Goal: Complete application form

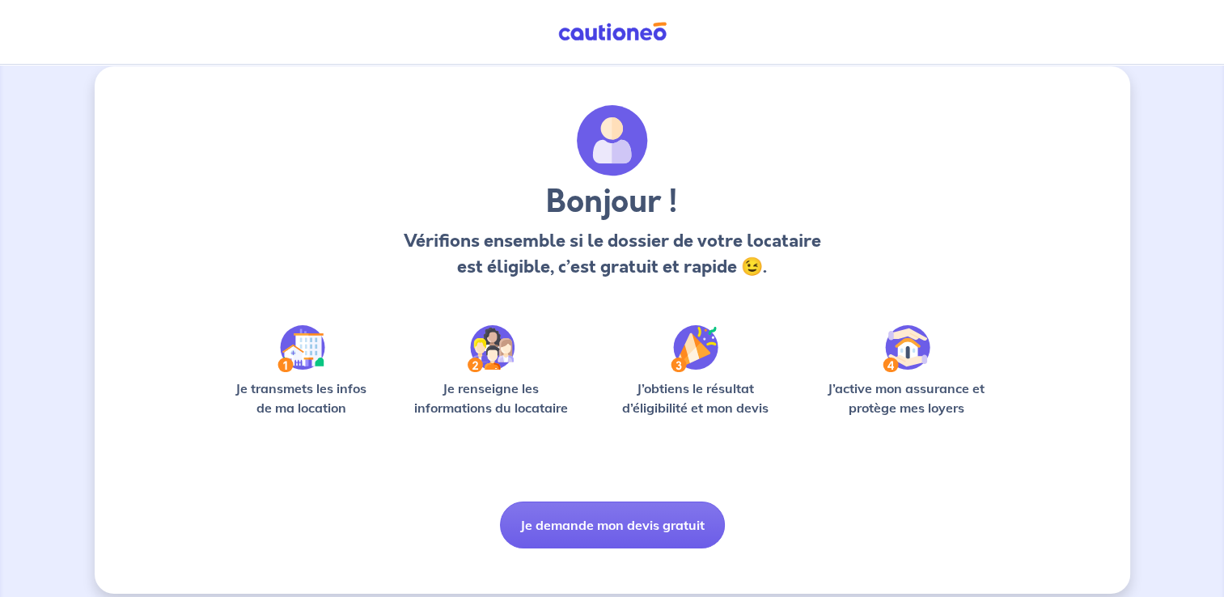
scroll to position [33, 0]
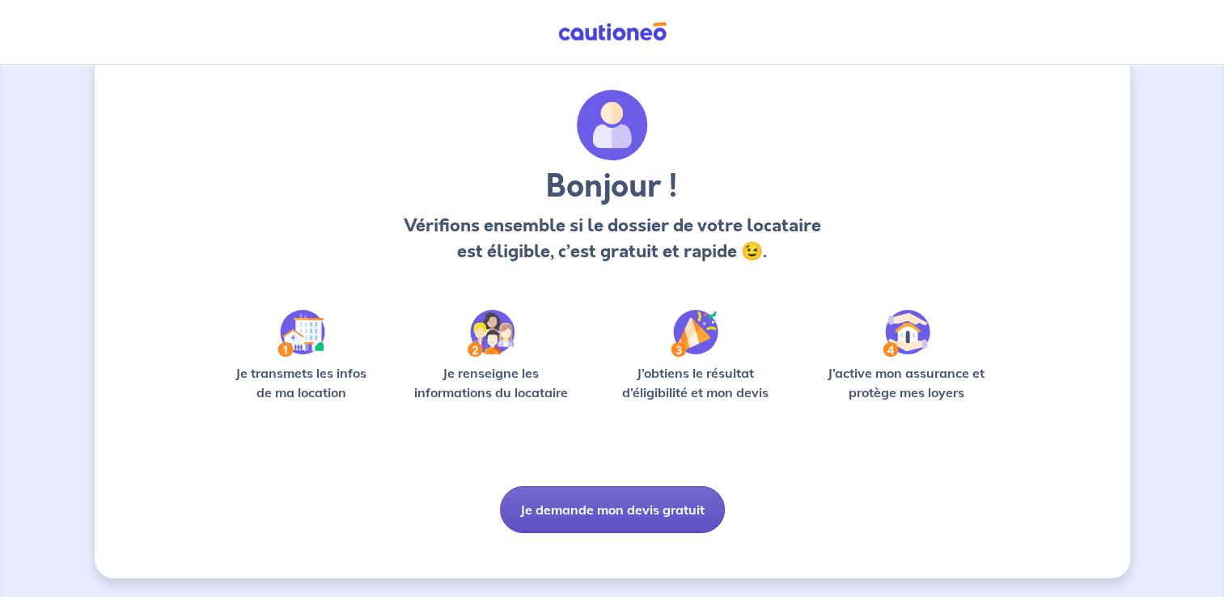
click at [635, 514] on button "Je demande mon devis gratuit" at bounding box center [612, 509] width 225 height 47
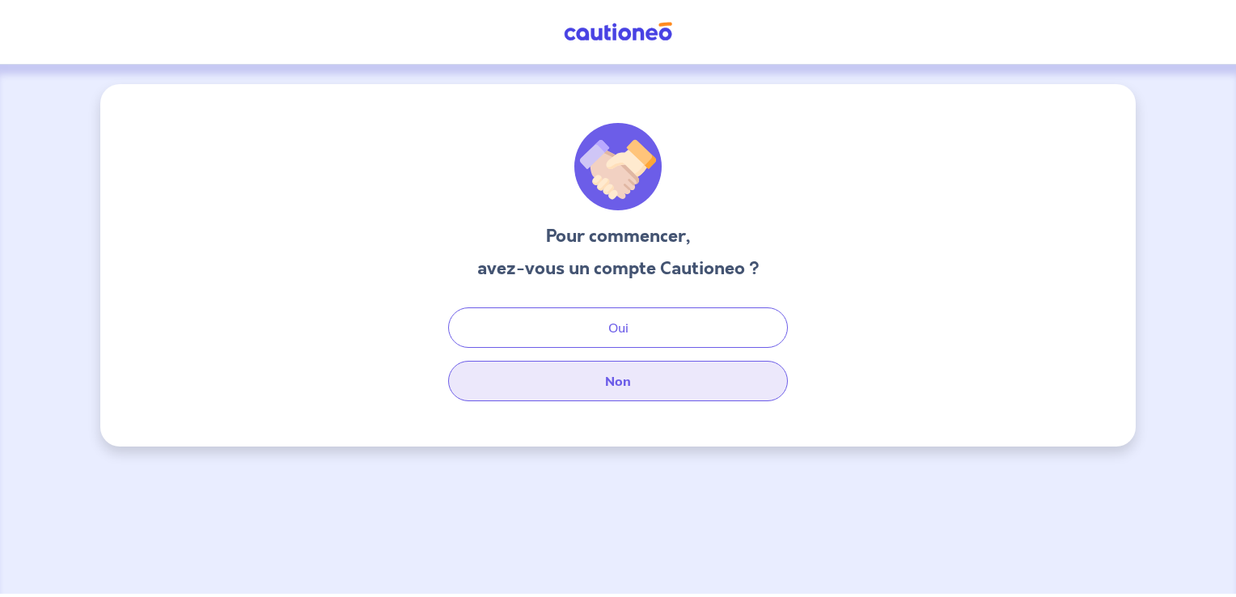
click at [611, 376] on button "Non" at bounding box center [618, 381] width 340 height 40
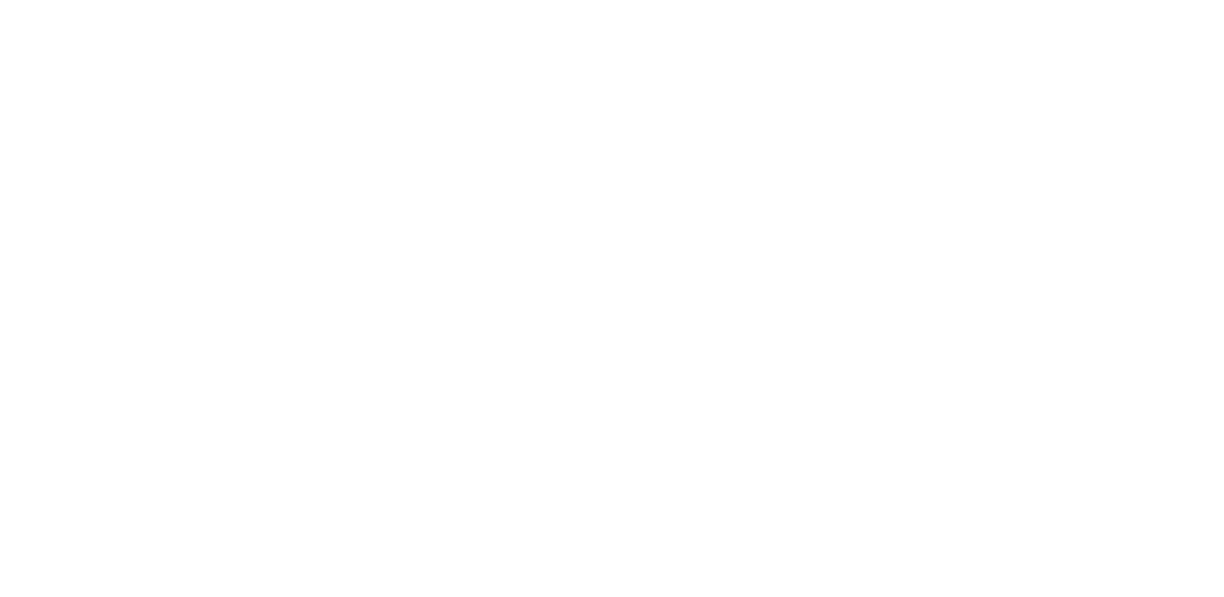
select select "FR"
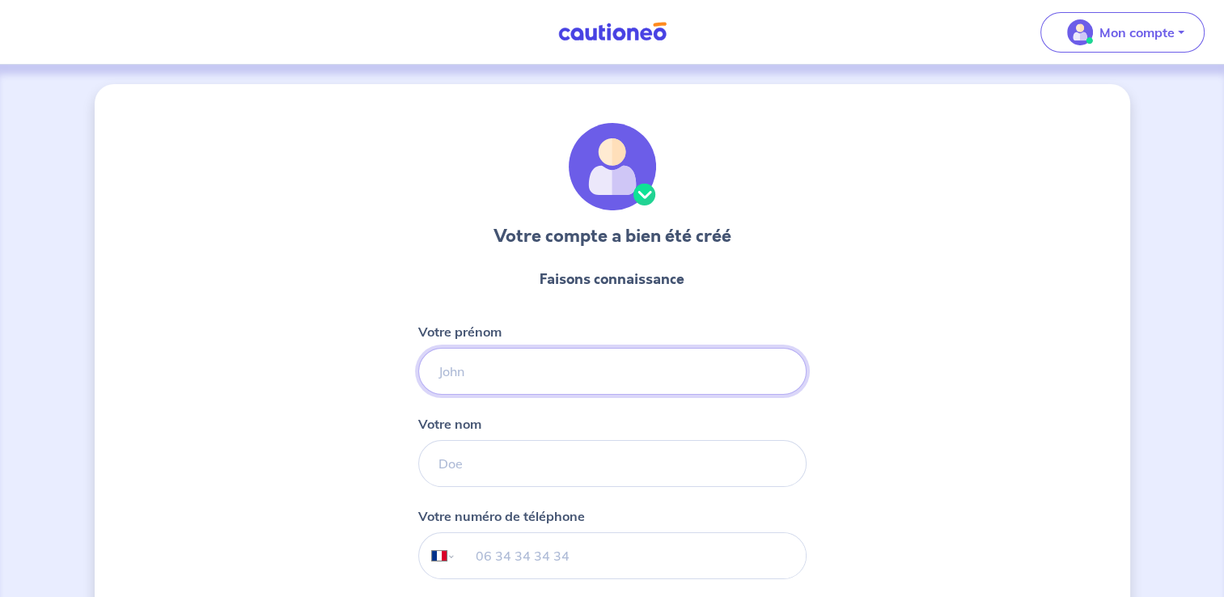
click at [580, 383] on input "Votre prénom" at bounding box center [612, 371] width 388 height 47
type input "Celine"
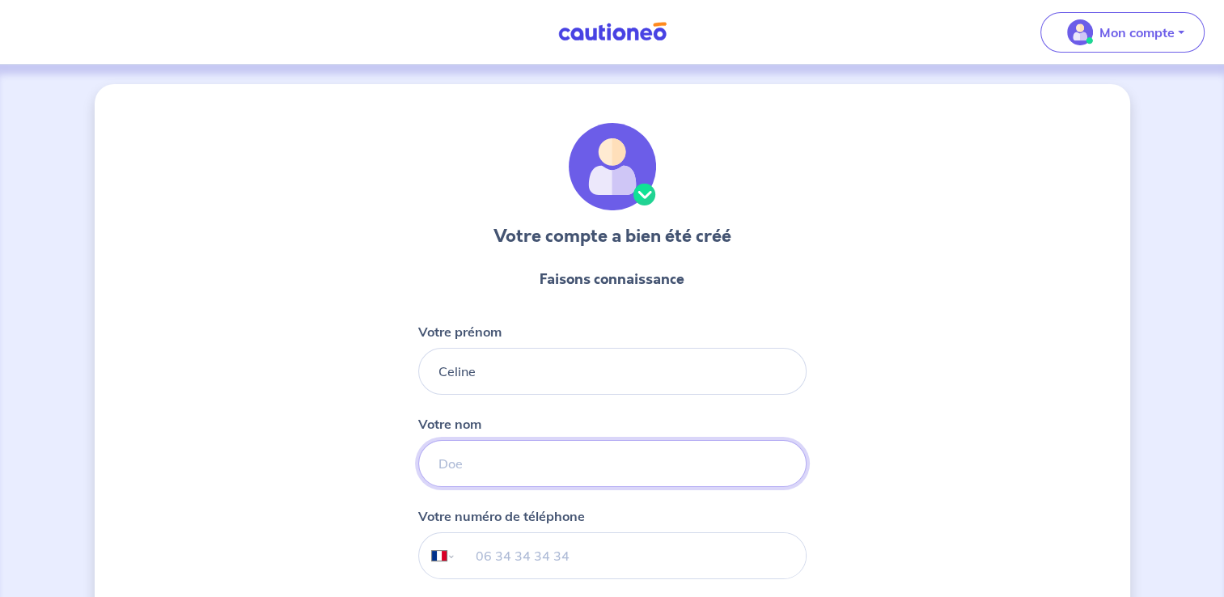
type input "BOUGEANT"
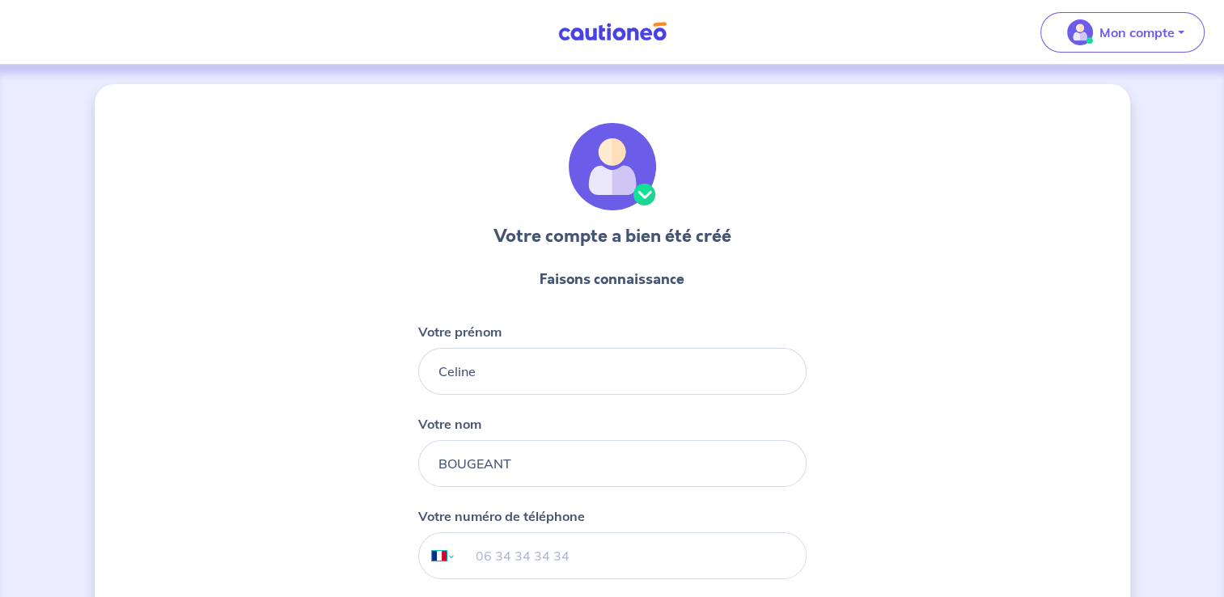
select select "AE"
type input "+971 33671477099"
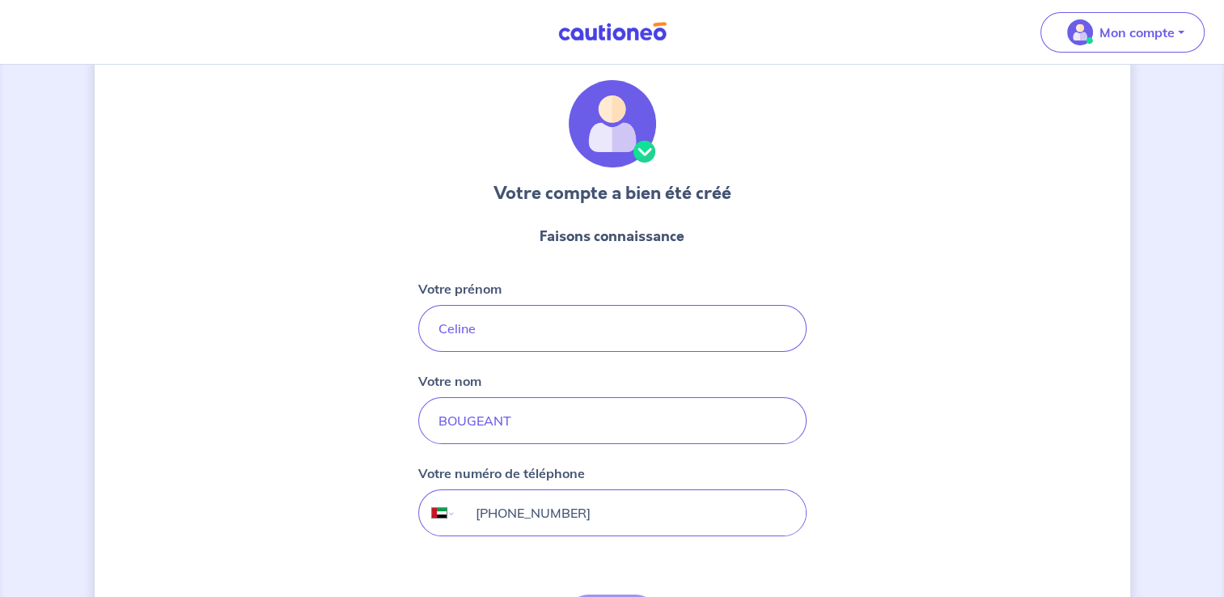
scroll to position [81, 0]
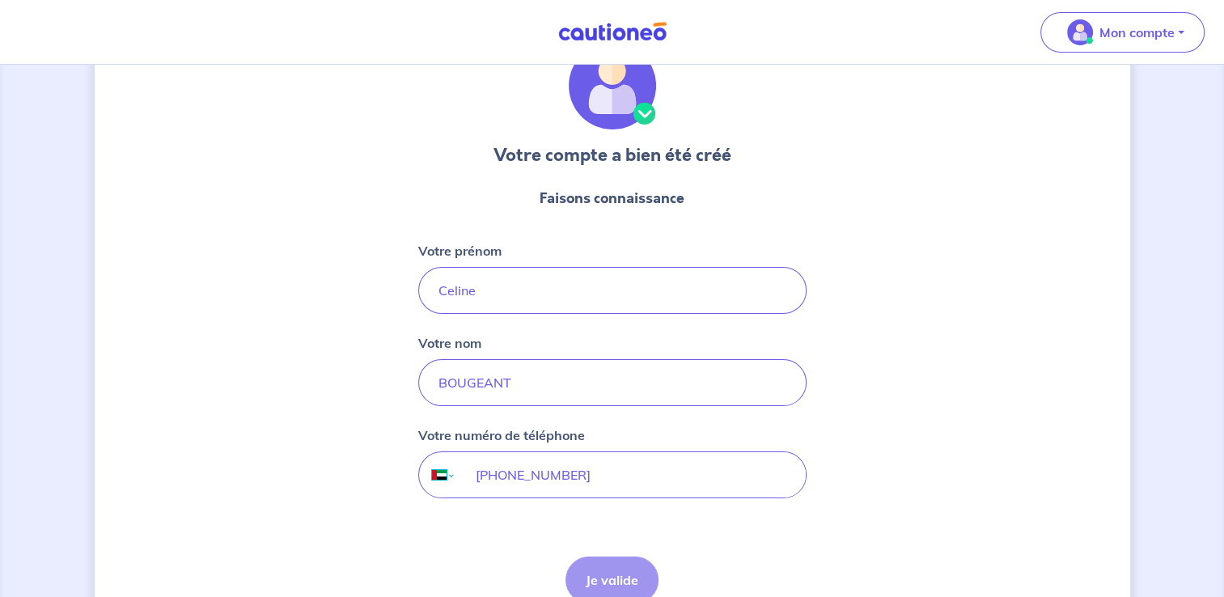
click at [443, 476] on select "International Afghanistan Afrique du Sud Albanie Algérie Allemagne Andorre Ang…" at bounding box center [436, 474] width 34 height 45
click at [450, 474] on select "International Afghanistan Afrique du Sud Albanie Algérie Allemagne Andorre Ang…" at bounding box center [436, 474] width 34 height 45
select select "FR"
click at [419, 452] on select "International Afghanistan Afrique du Sud Albanie Algérie Allemagne Andorre Ang…" at bounding box center [436, 474] width 34 height 45
type input "06 71 47 70 99"
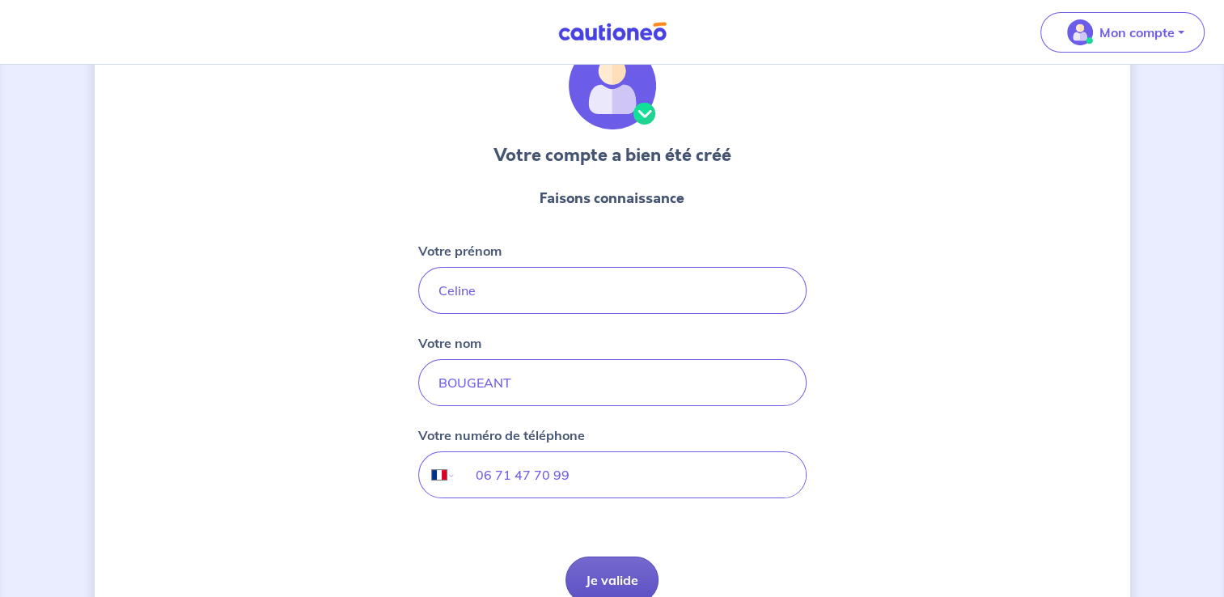
click at [579, 566] on button "Je valide" at bounding box center [611, 579] width 93 height 47
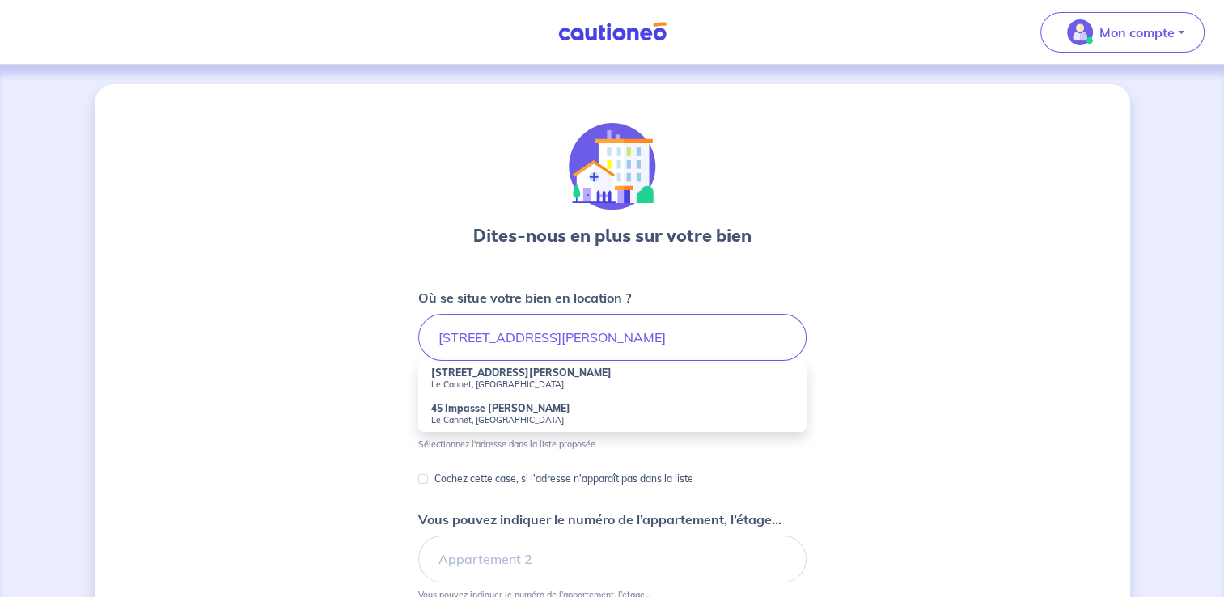
click at [475, 379] on small "Le Cannet, France" at bounding box center [612, 384] width 362 height 11
type input "45 Avenue Maurice Jeanpierre, Le Cannet, France"
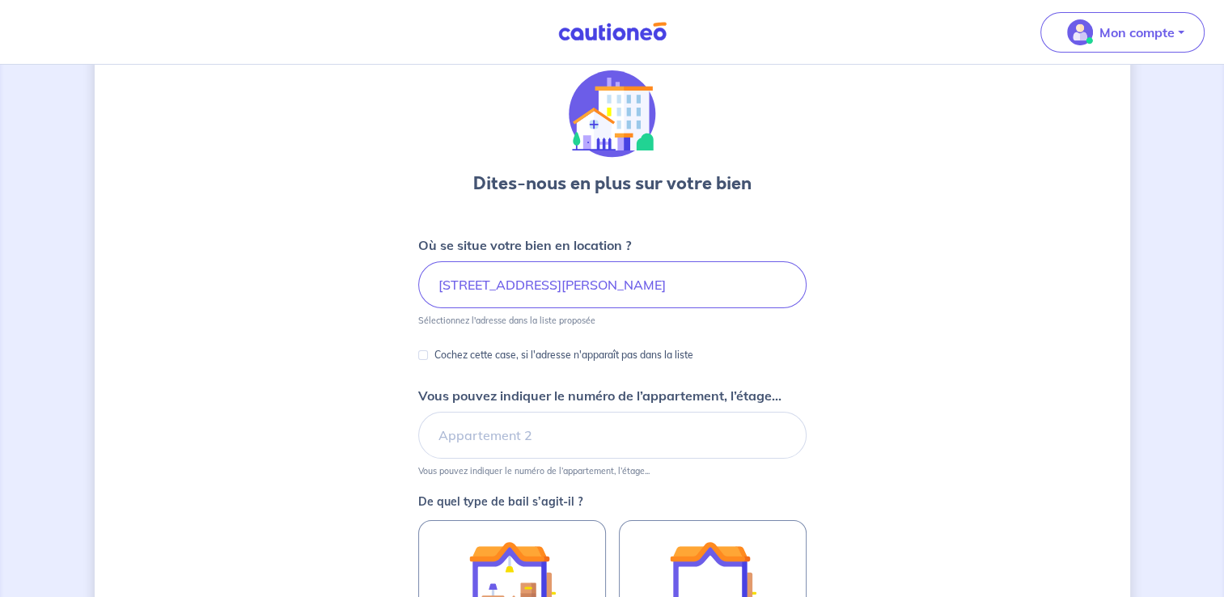
scroll to position [81, 0]
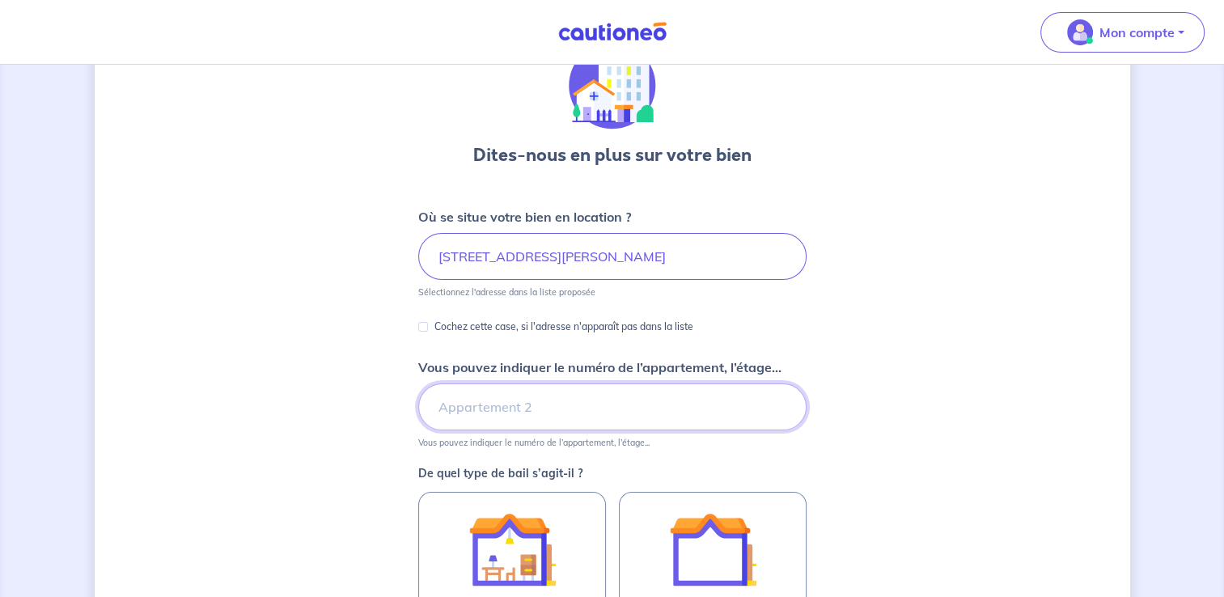
click at [495, 405] on input "Vous pouvez indiquer le numéro de l’appartement, l’étage..." at bounding box center [612, 406] width 388 height 47
type input "6ème étage"
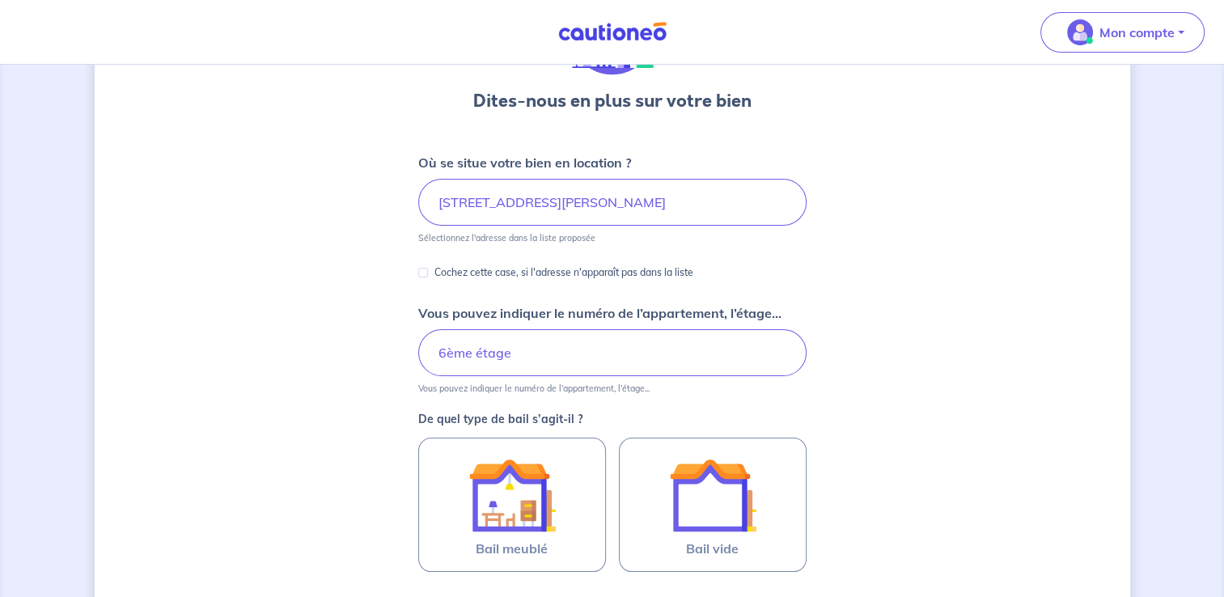
scroll to position [162, 0]
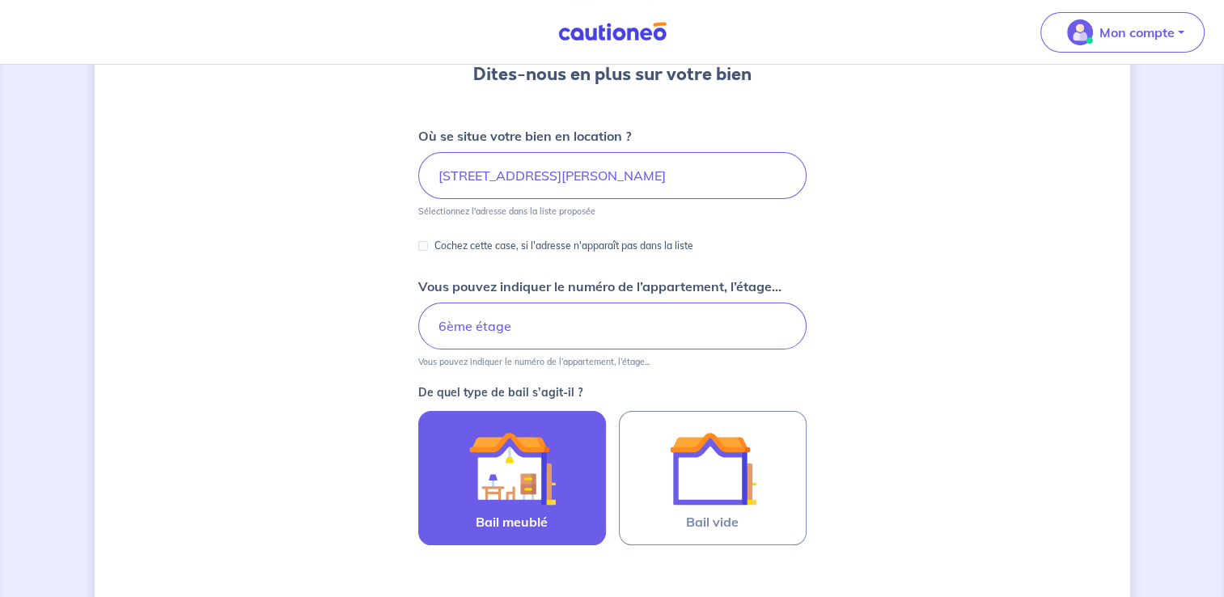
click at [439, 499] on label "Bail meublé" at bounding box center [512, 478] width 188 height 134
click at [0, 0] on input "Bail meublé" at bounding box center [0, 0] width 0 height 0
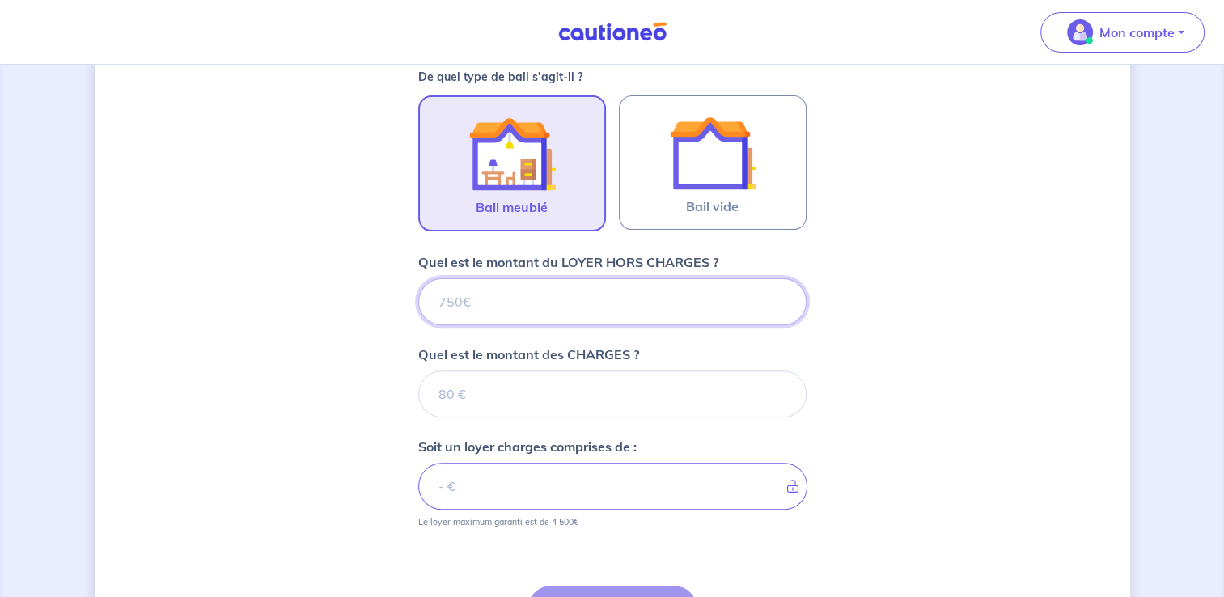
scroll to position [479, 0]
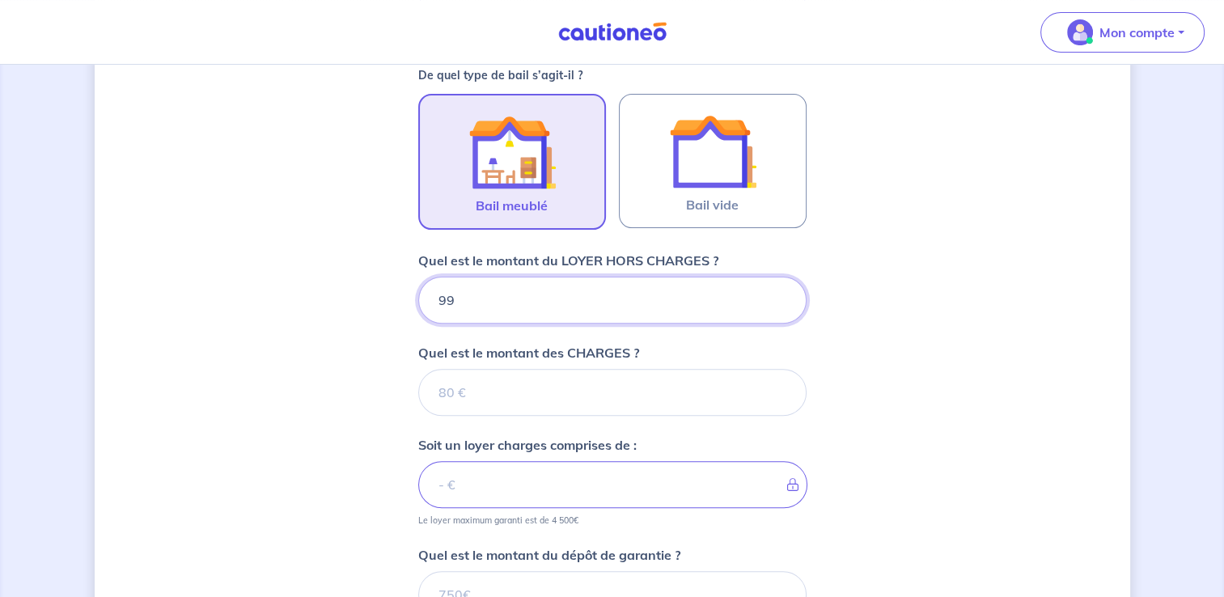
type input "995"
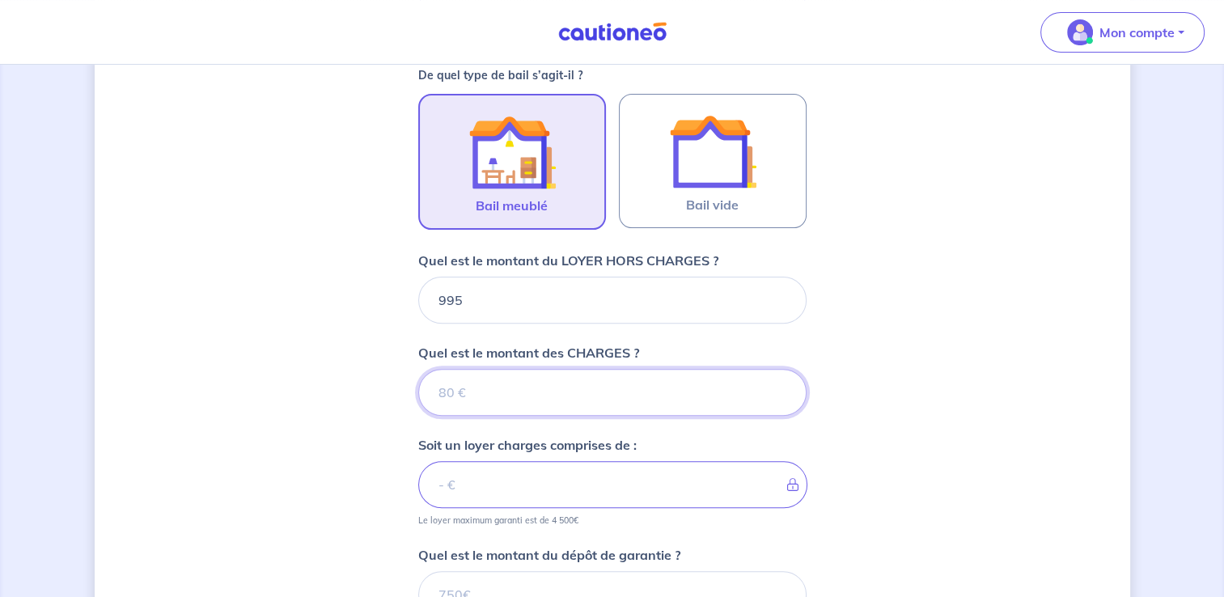
click at [692, 394] on input "Quel est le montant des CHARGES ?" at bounding box center [612, 392] width 388 height 47
type input "155"
type input "1150"
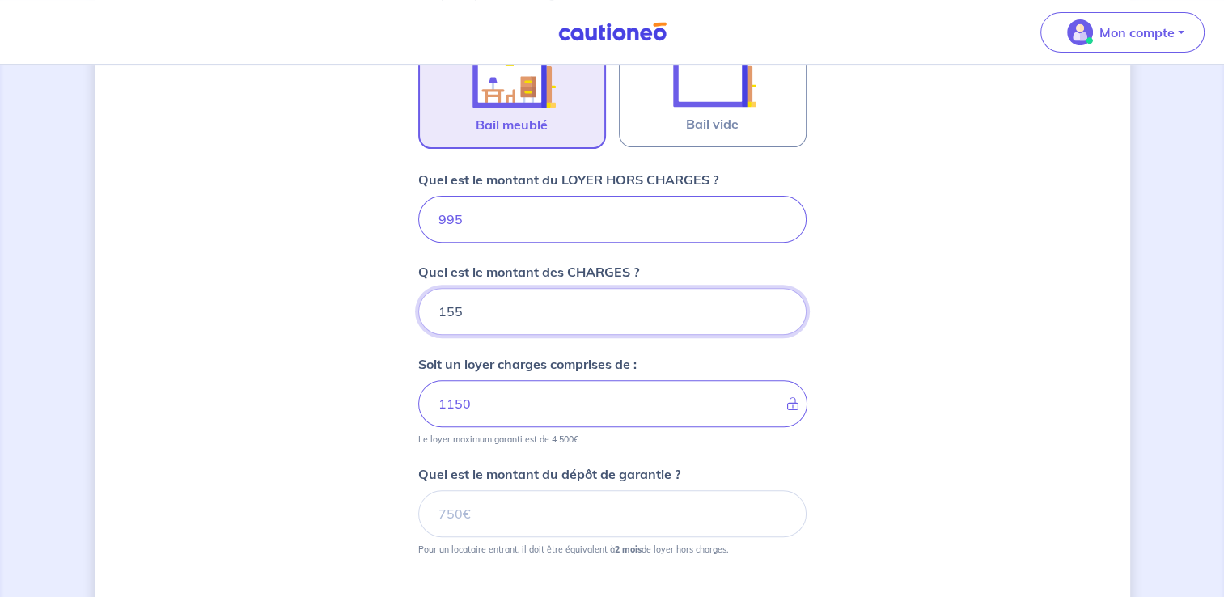
type input "155"
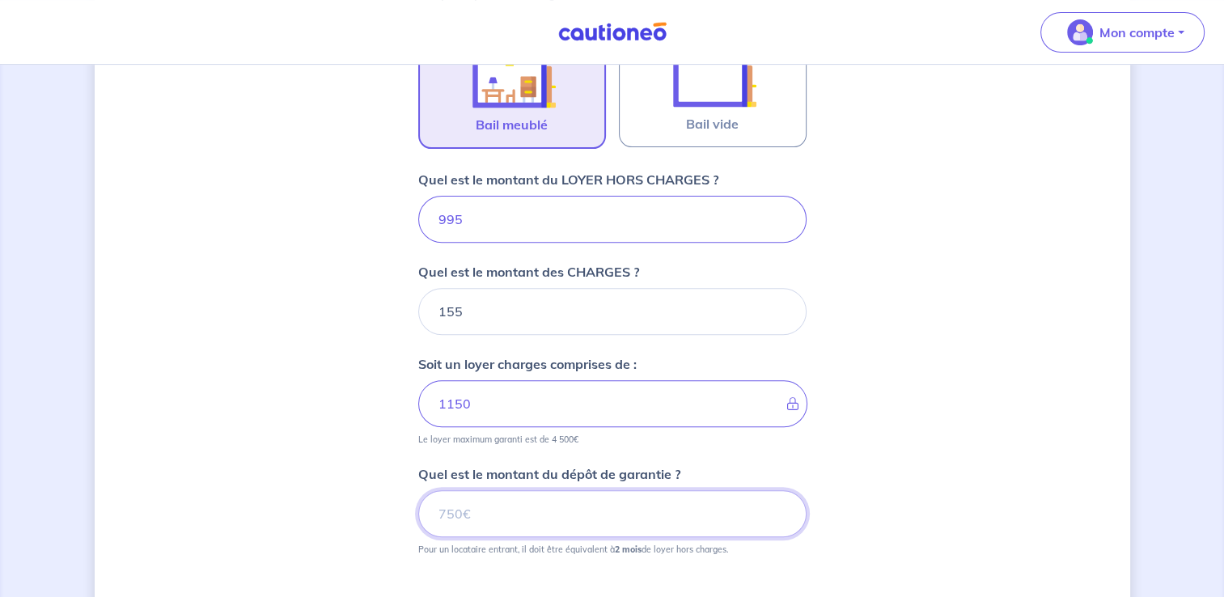
click at [540, 514] on input "Quel est le montant du dépôt de garantie ?" at bounding box center [612, 513] width 388 height 47
type input "1990"
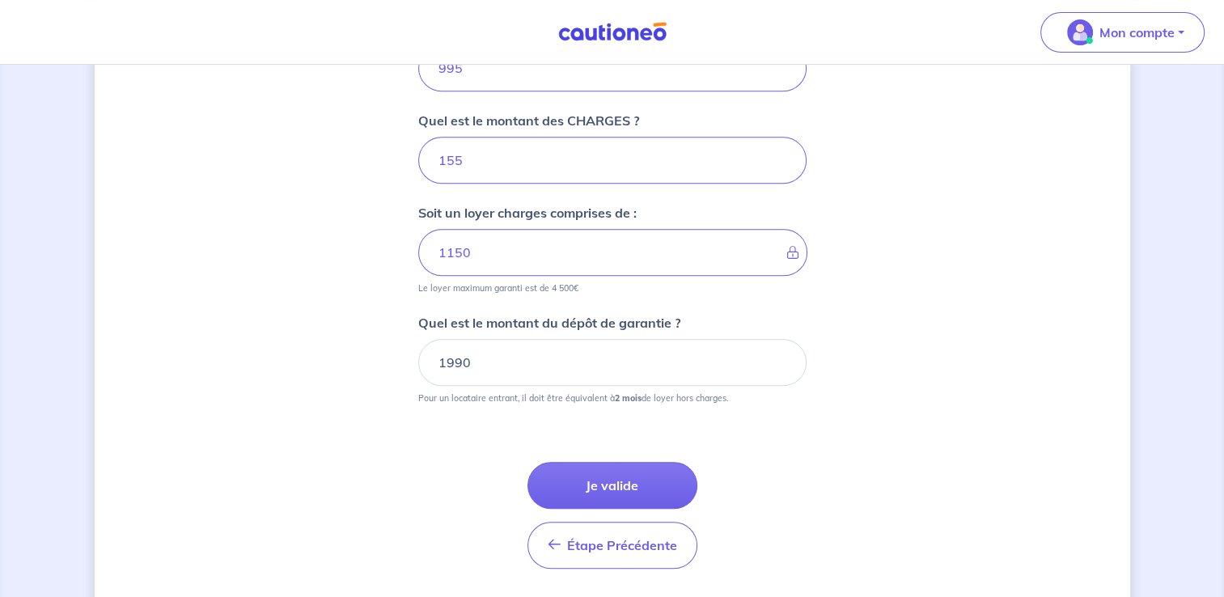
scroll to position [721, 0]
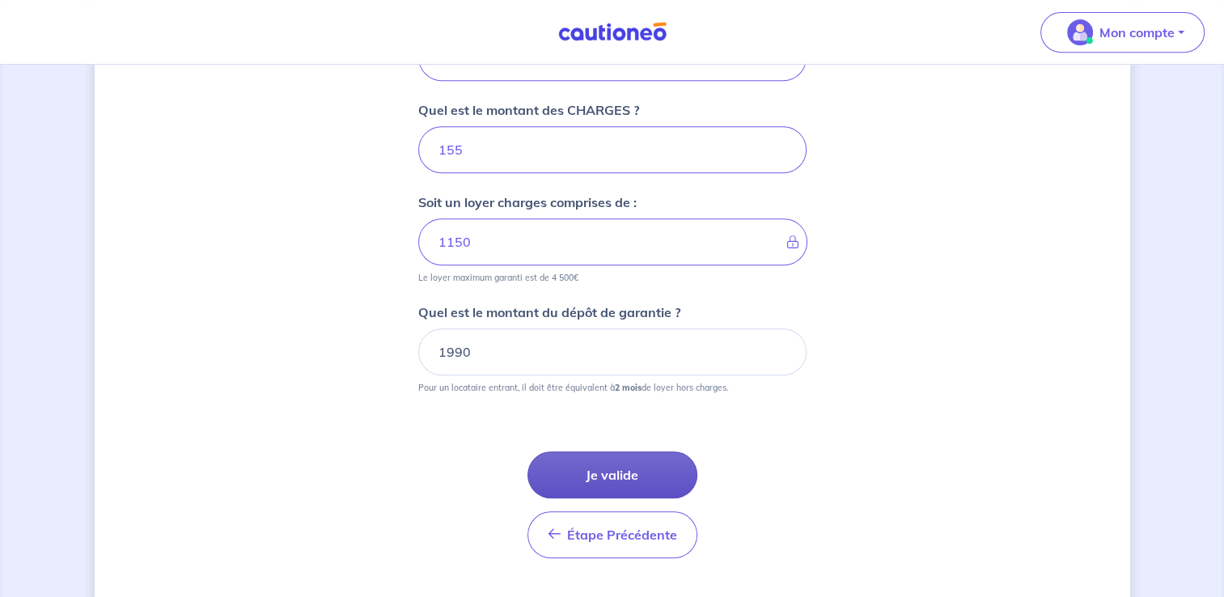
click at [580, 477] on button "Je valide" at bounding box center [612, 474] width 170 height 47
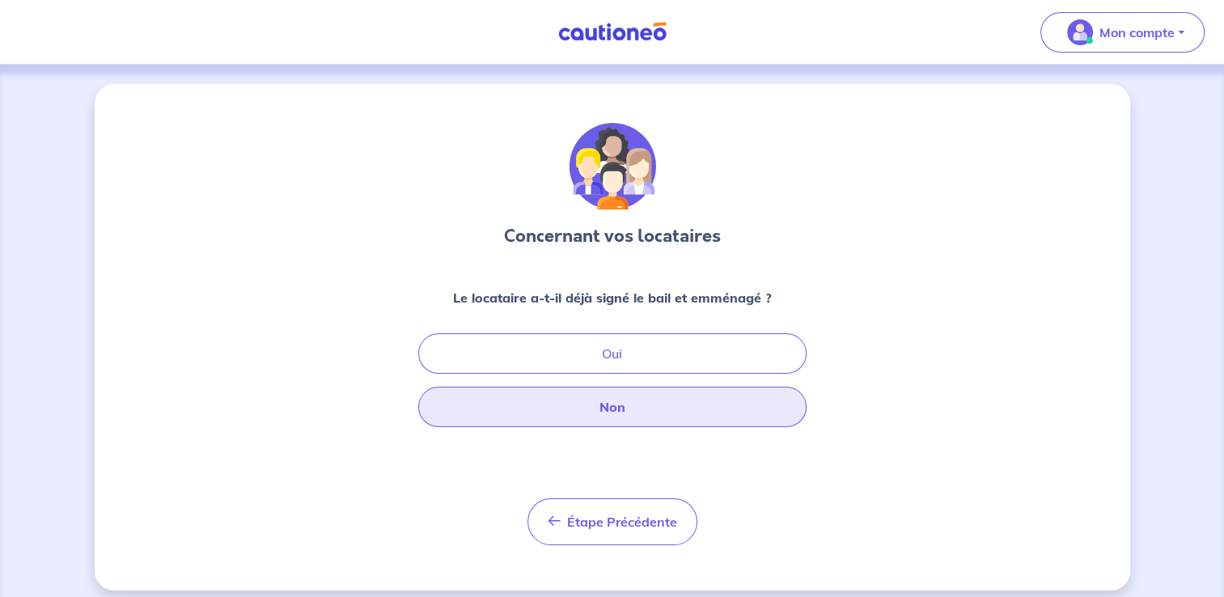
click at [623, 406] on button "Non" at bounding box center [612, 407] width 388 height 40
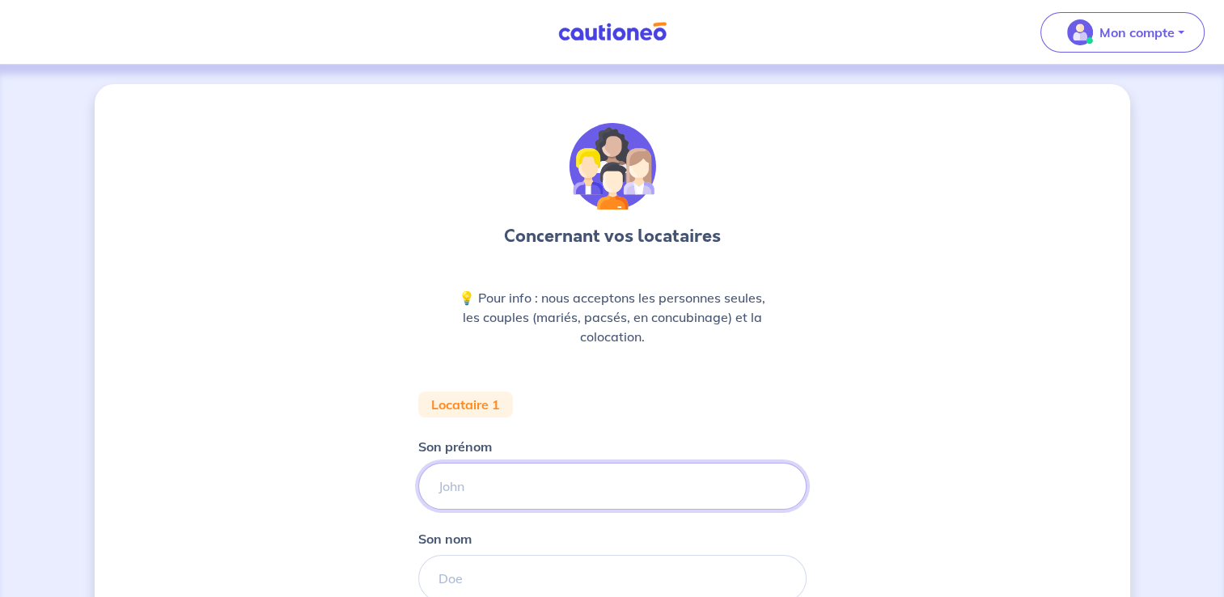
click at [581, 480] on input "Son prénom" at bounding box center [612, 486] width 388 height 47
type input "Christelle"
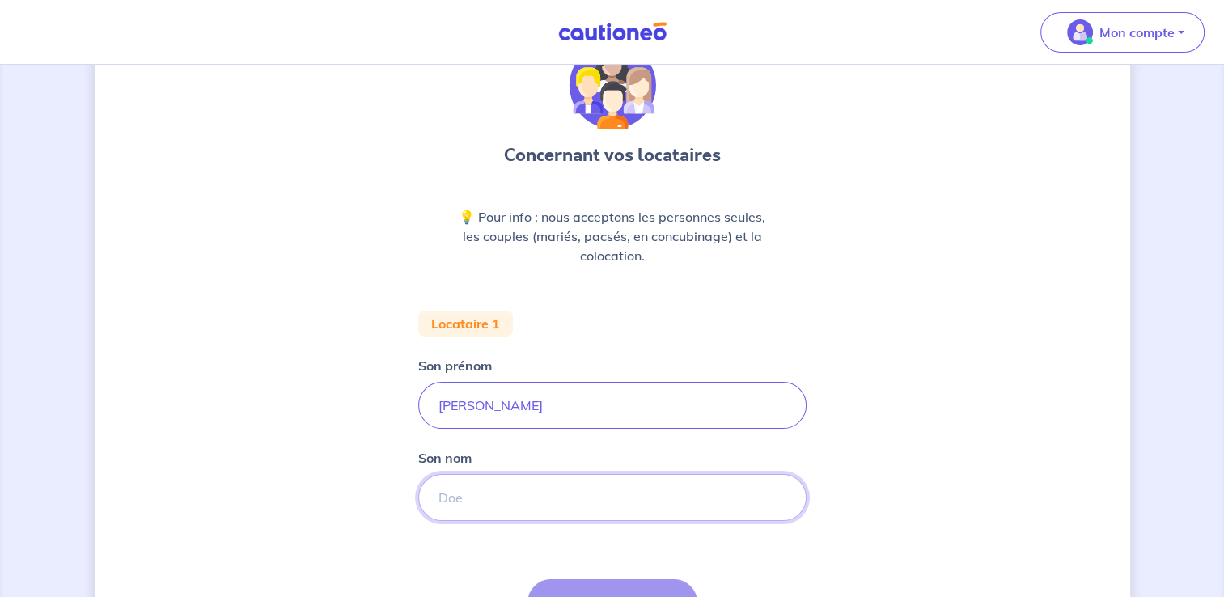
click at [592, 506] on input "Son nom" at bounding box center [612, 497] width 388 height 47
type input "GIRY"
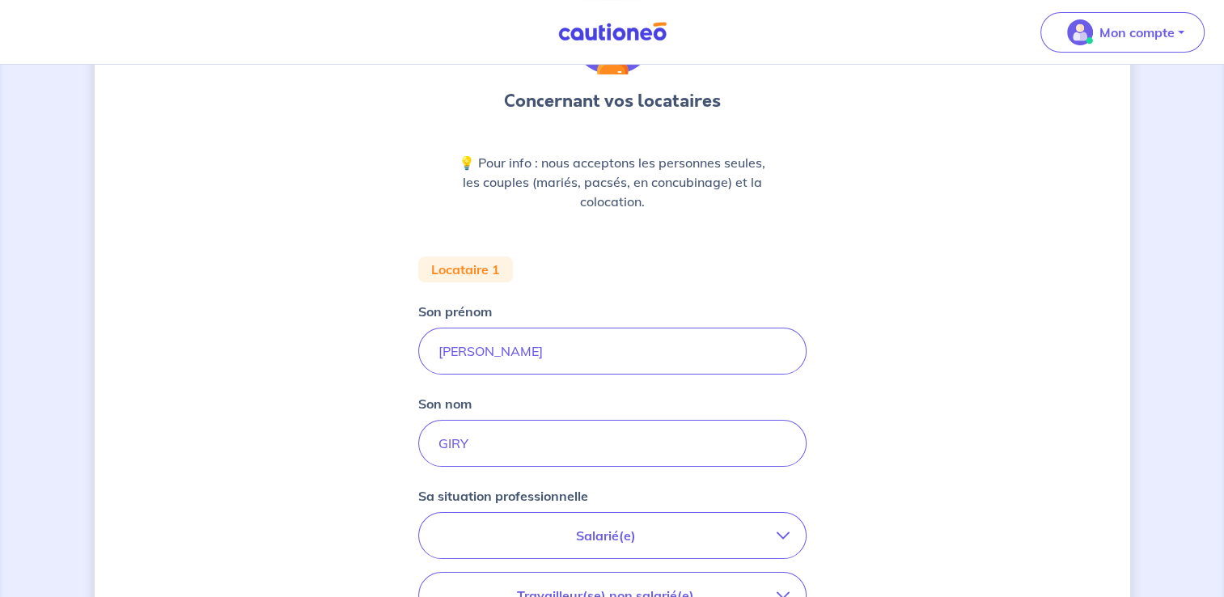
scroll to position [162, 0]
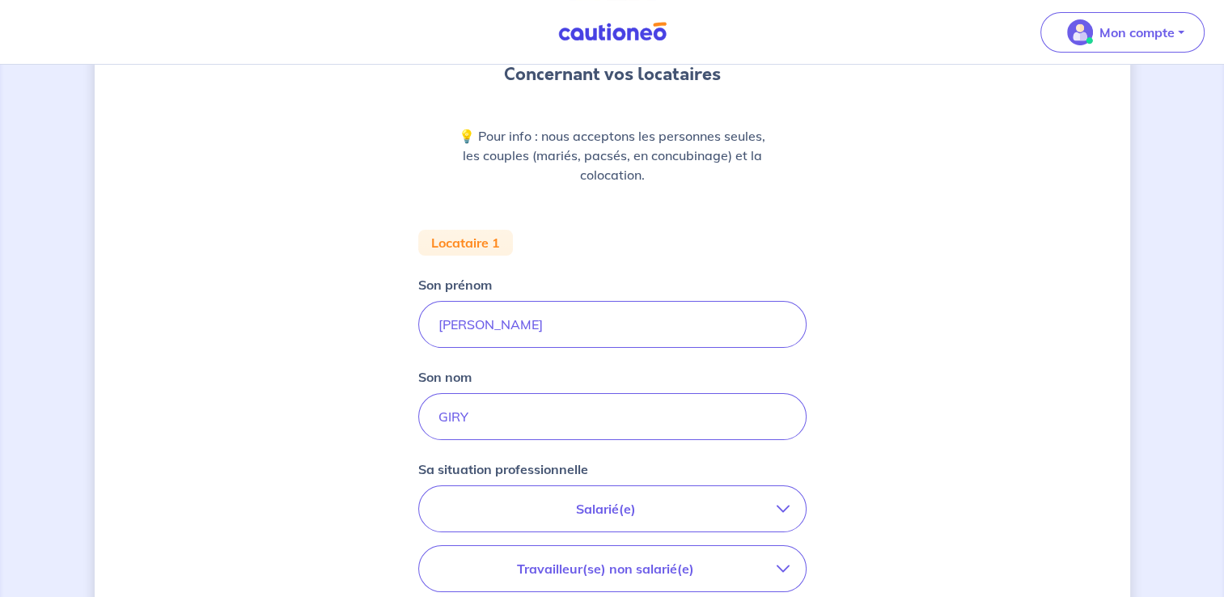
click at [676, 510] on p "Salarié(e)" at bounding box center [605, 508] width 341 height 19
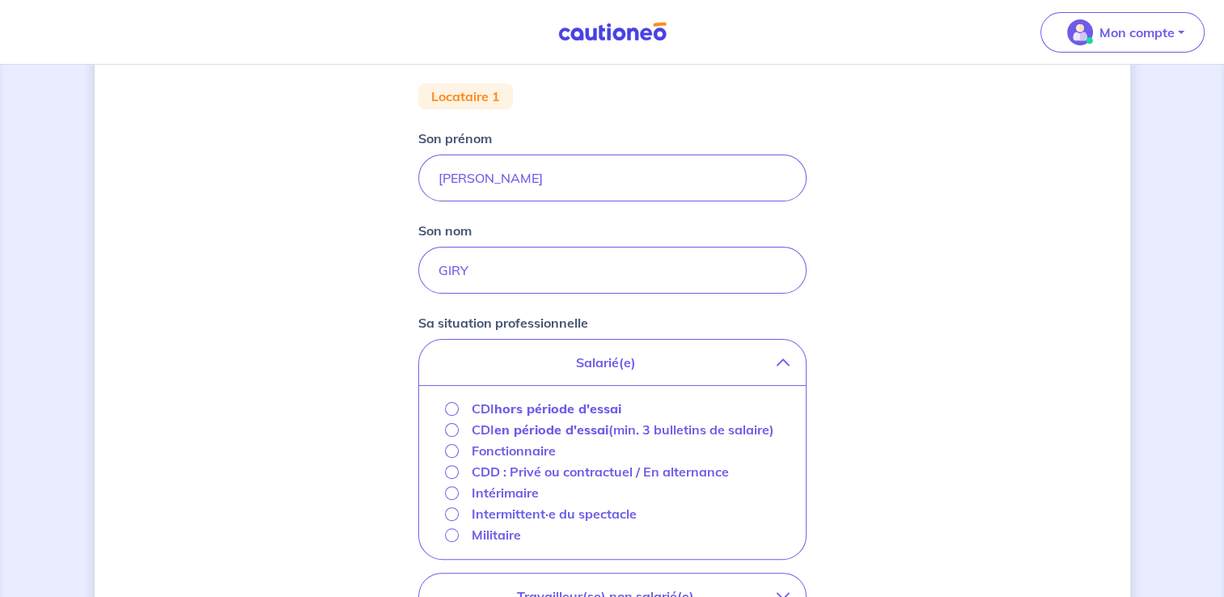
scroll to position [324, 0]
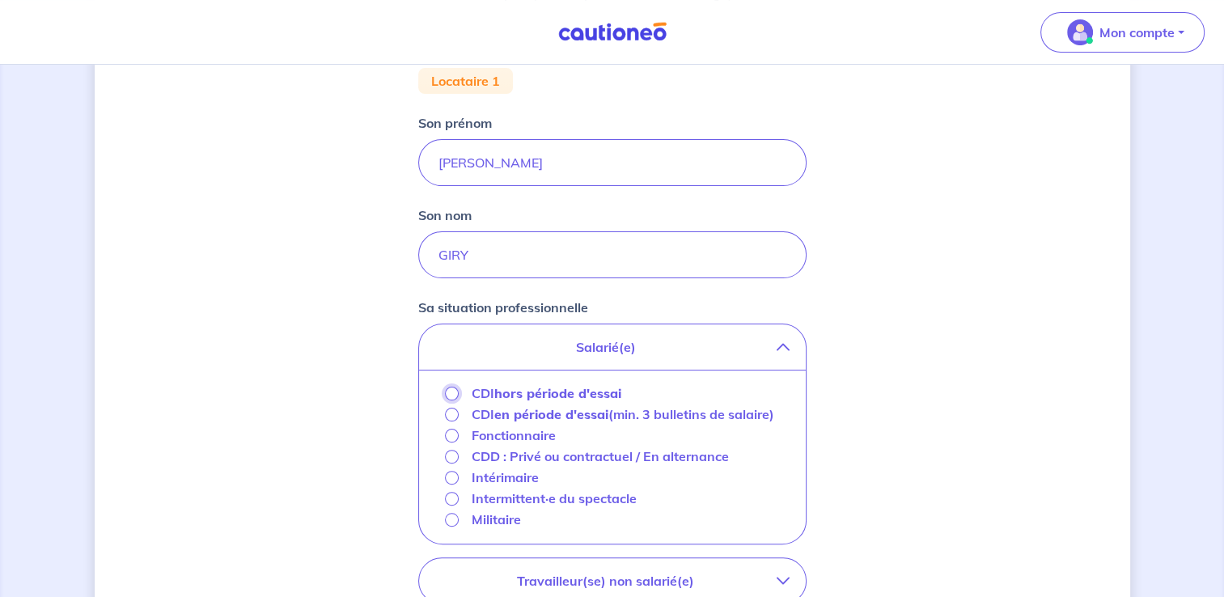
click at [451, 396] on input "CDI hors période d'essai" at bounding box center [452, 394] width 14 height 14
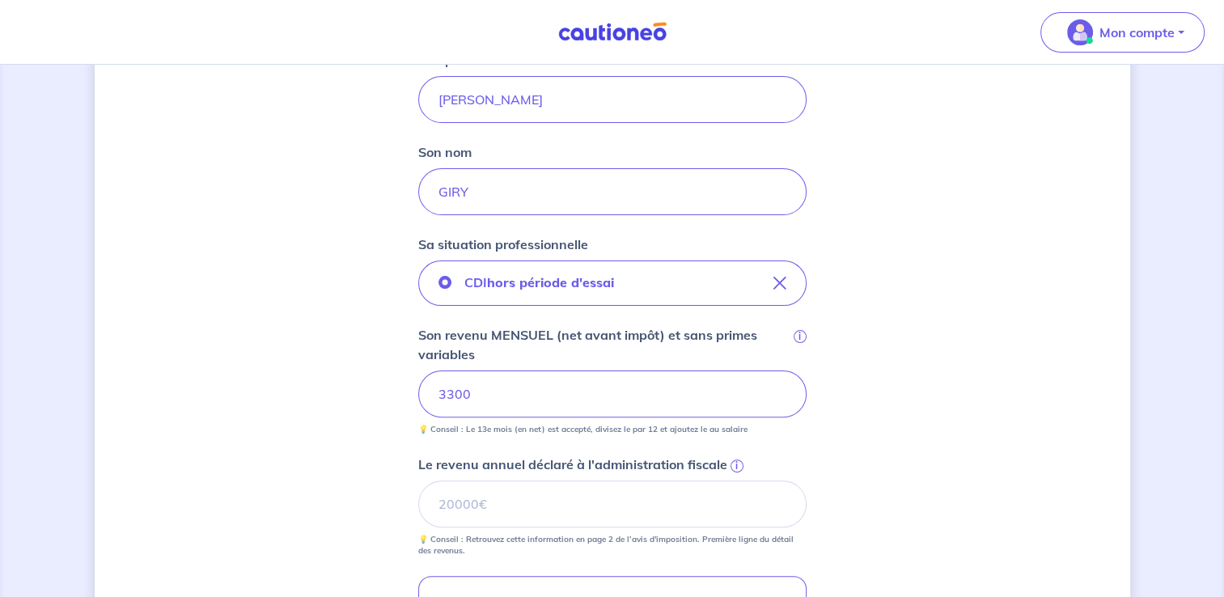
scroll to position [404, 0]
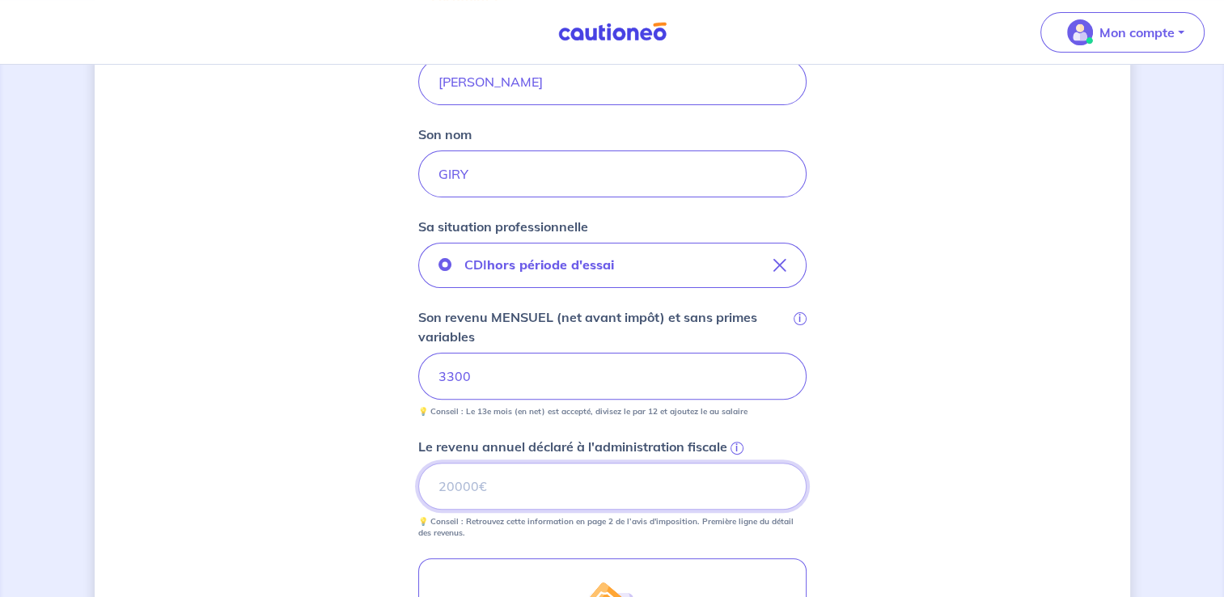
click at [516, 482] on input "Le revenu annuel déclaré à l'administration fiscale i" at bounding box center [612, 486] width 388 height 47
click at [731, 450] on span "i" at bounding box center [736, 448] width 13 height 13
click at [731, 463] on input "54" at bounding box center [612, 486] width 388 height 47
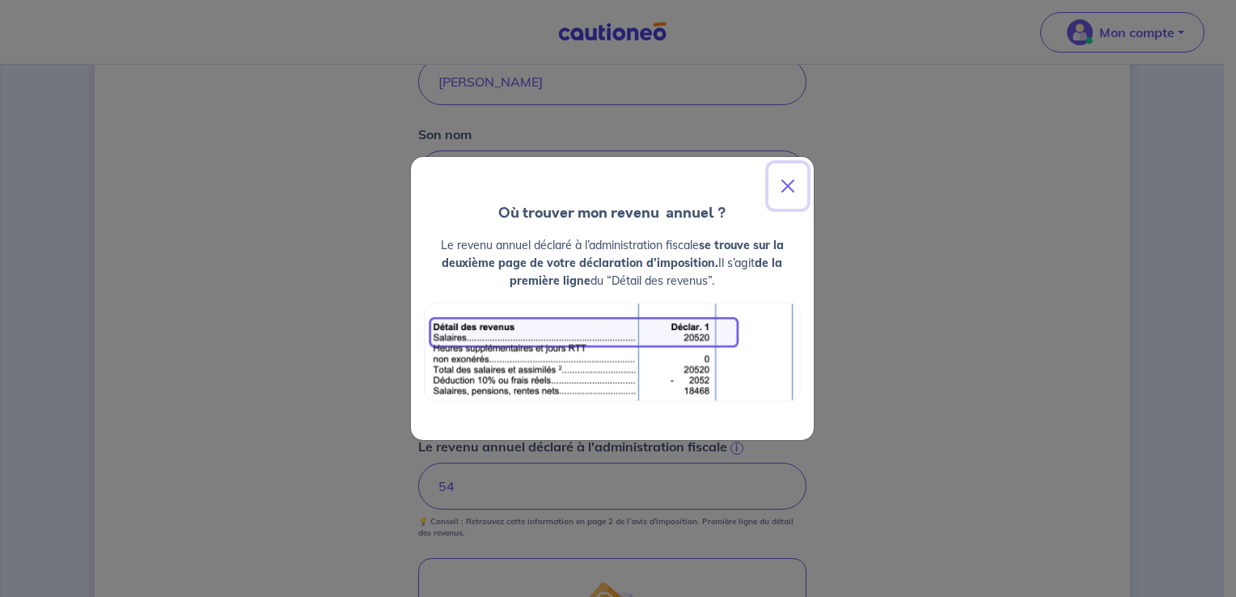
click at [794, 181] on button "Close" at bounding box center [787, 185] width 39 height 45
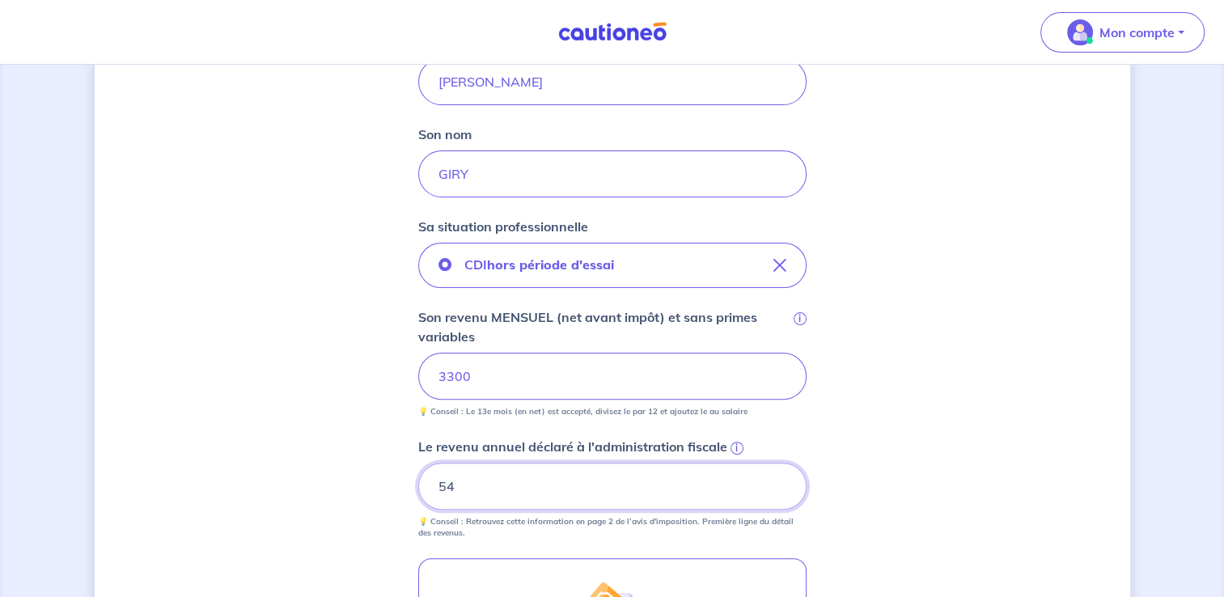
drag, startPoint x: 456, startPoint y: 487, endPoint x: 420, endPoint y: 491, distance: 36.6
click at [420, 491] on input "54" at bounding box center [612, 486] width 388 height 47
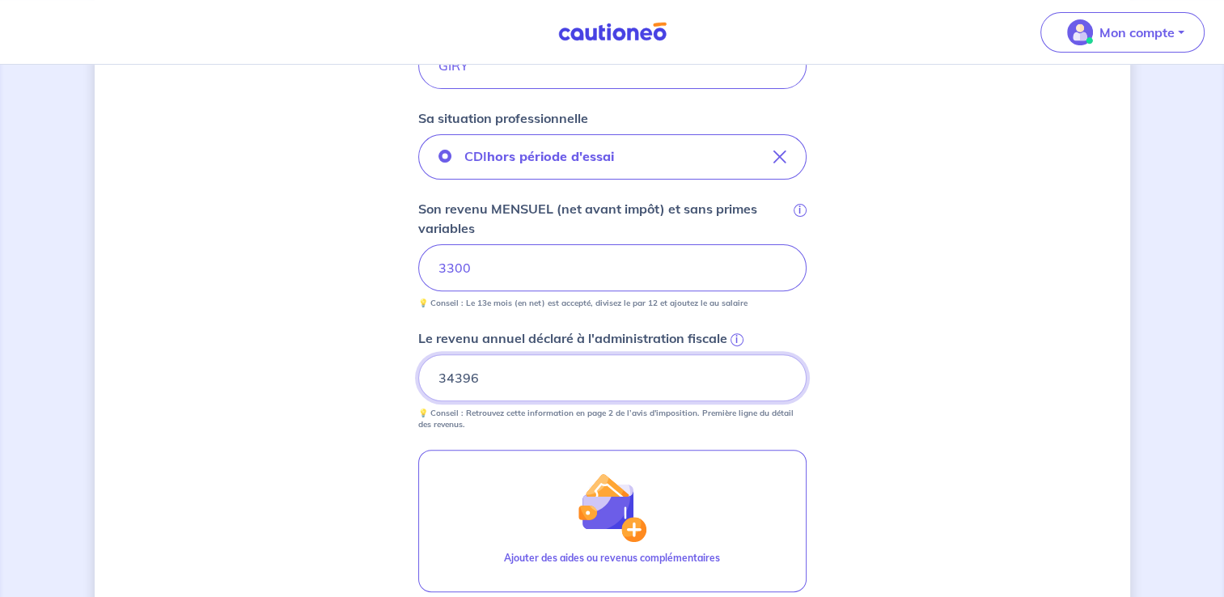
scroll to position [566, 0]
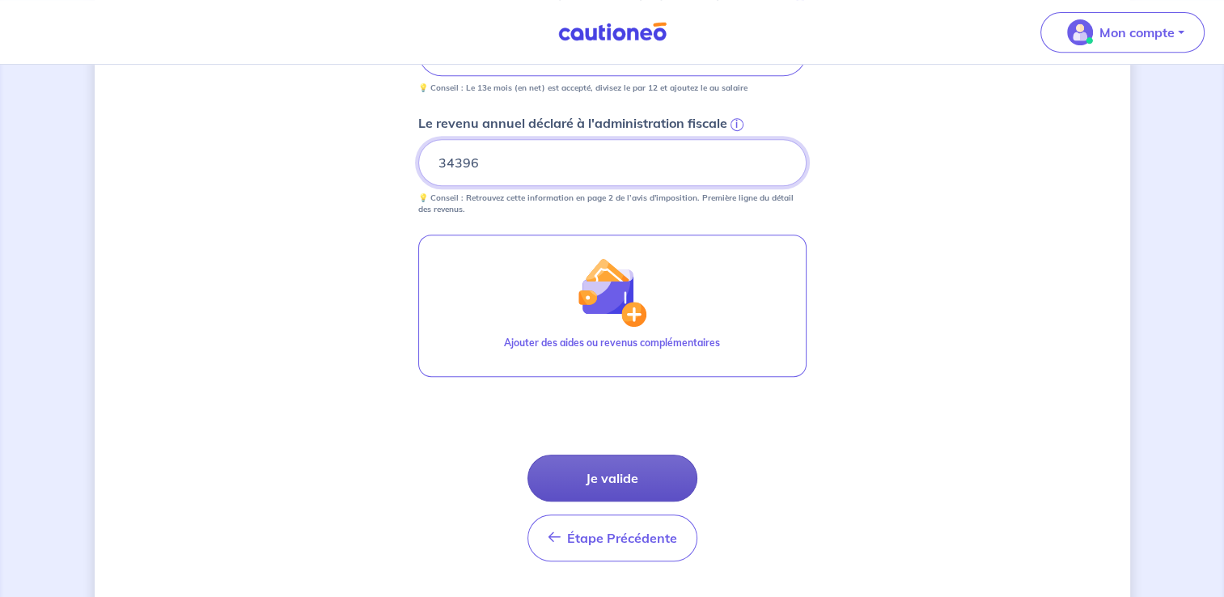
type input "34396"
click at [624, 471] on button "Je valide" at bounding box center [612, 478] width 170 height 47
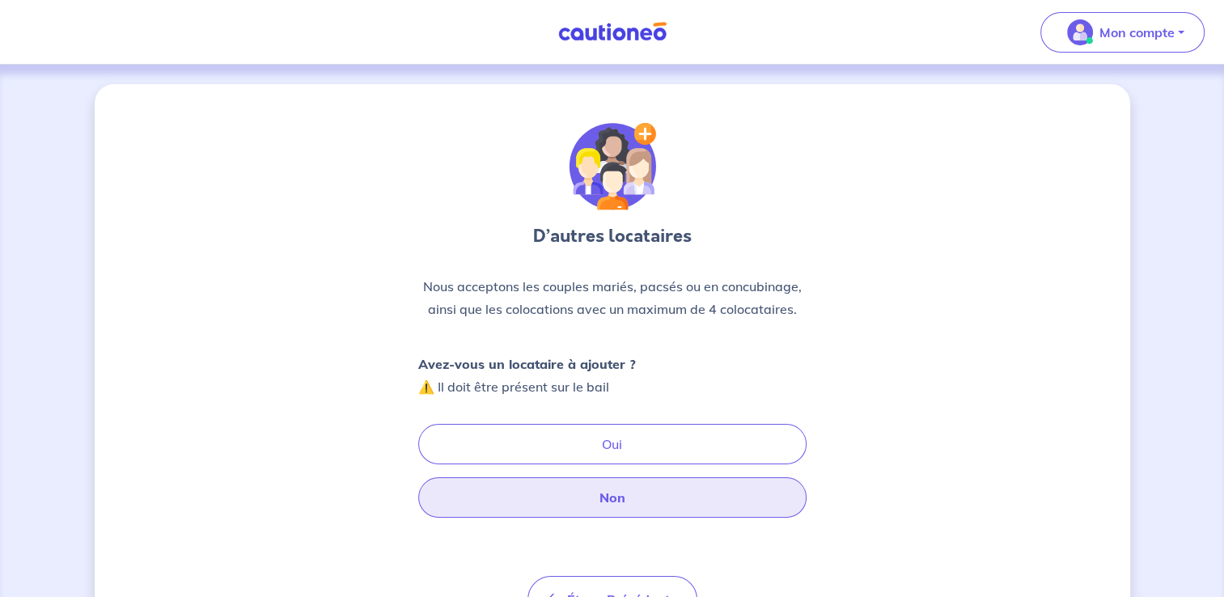
click at [623, 501] on button "Non" at bounding box center [612, 497] width 388 height 40
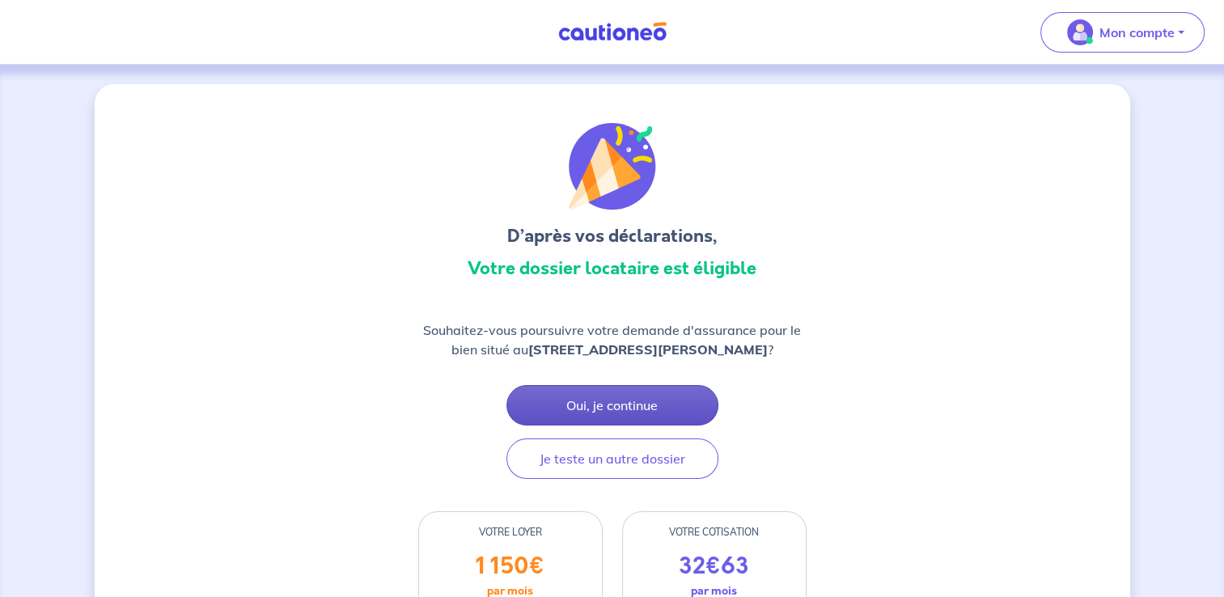
click at [580, 419] on button "Oui, je continue" at bounding box center [612, 405] width 212 height 40
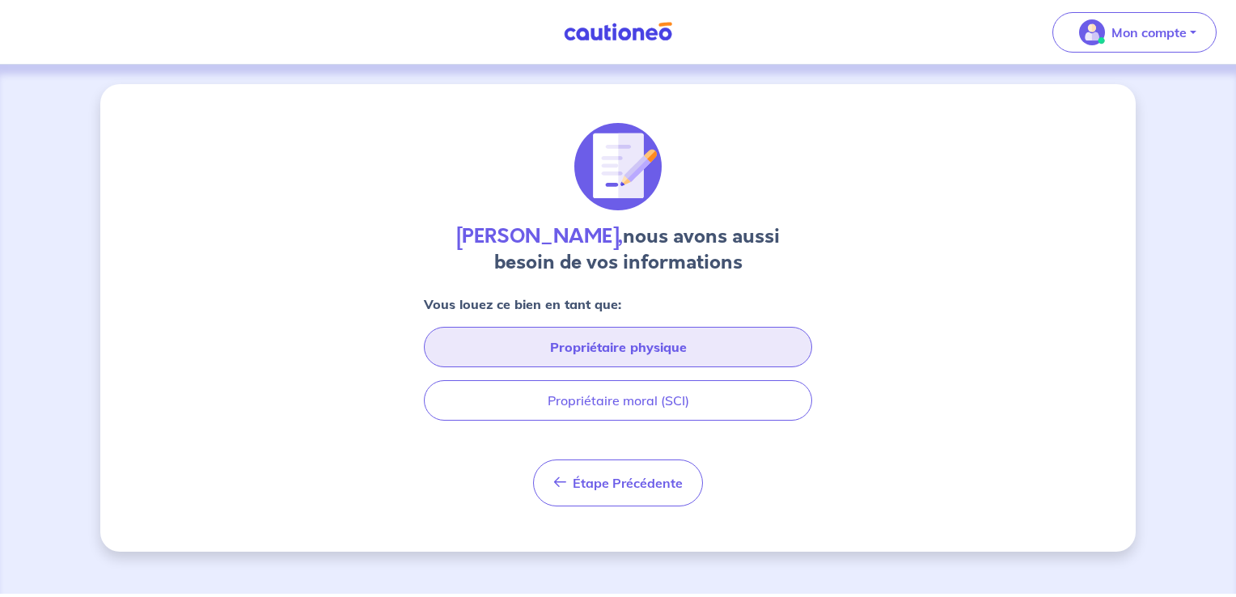
click at [586, 349] on button "Propriétaire physique" at bounding box center [618, 347] width 388 height 40
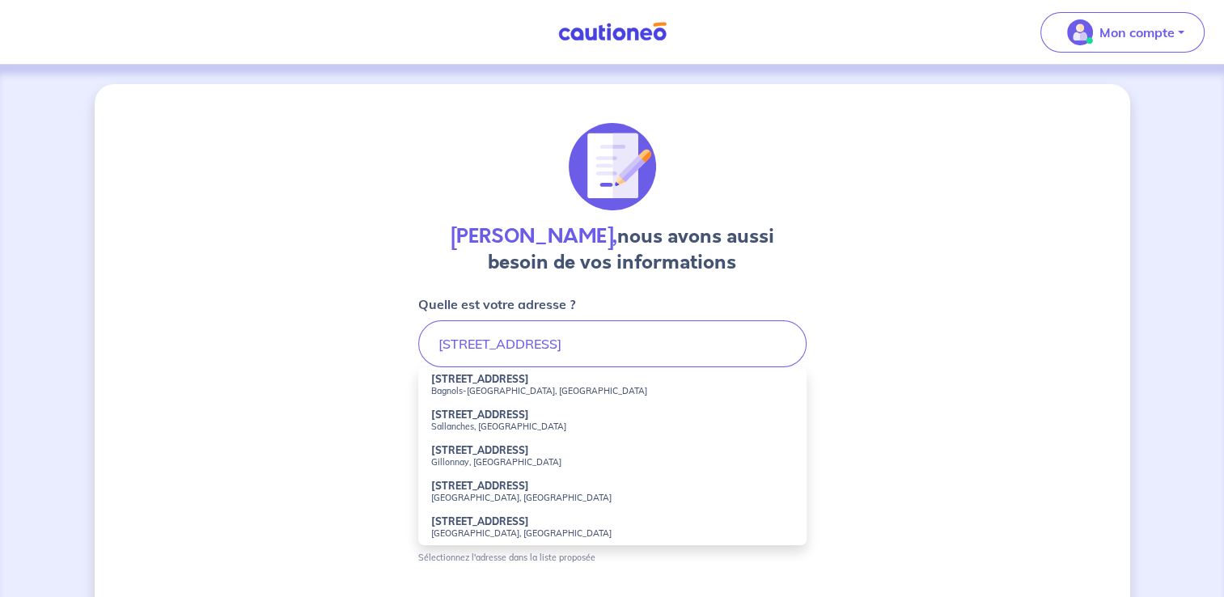
click at [510, 485] on strong "209 Chemin des Clos" at bounding box center [480, 486] width 98 height 12
type input "209 Chemin des Clos, Vallauris, France"
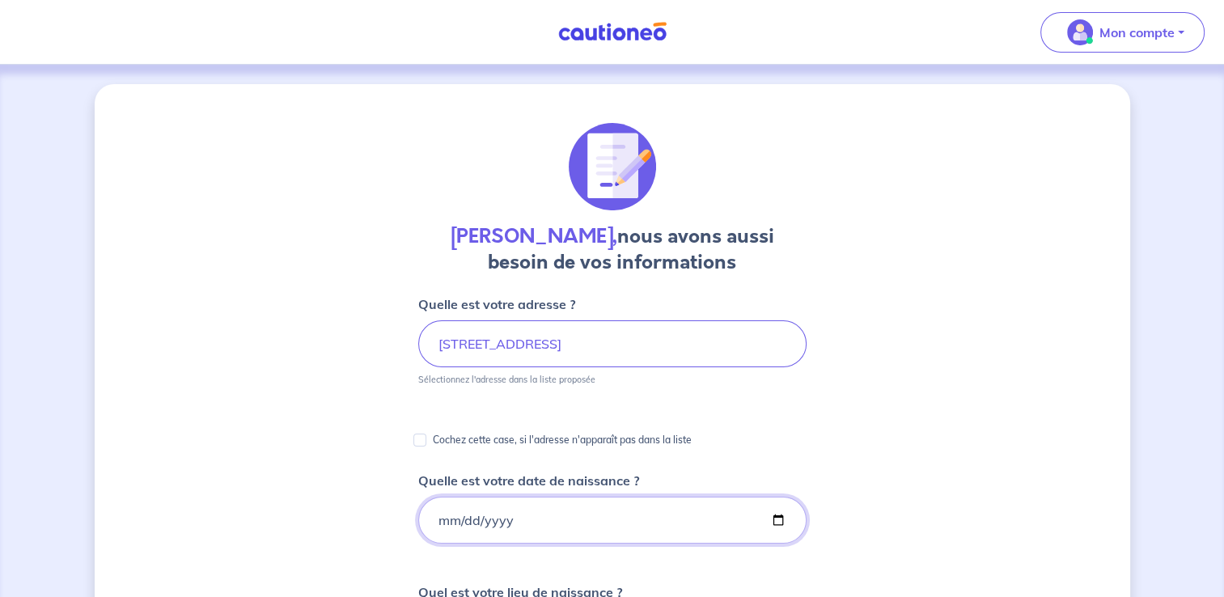
click at [497, 526] on input "Quelle est votre date de naissance ?" at bounding box center [612, 520] width 388 height 47
click at [438, 520] on input "Quelle est votre date de naissance ?" at bounding box center [612, 520] width 388 height 47
type input "1979-01-04"
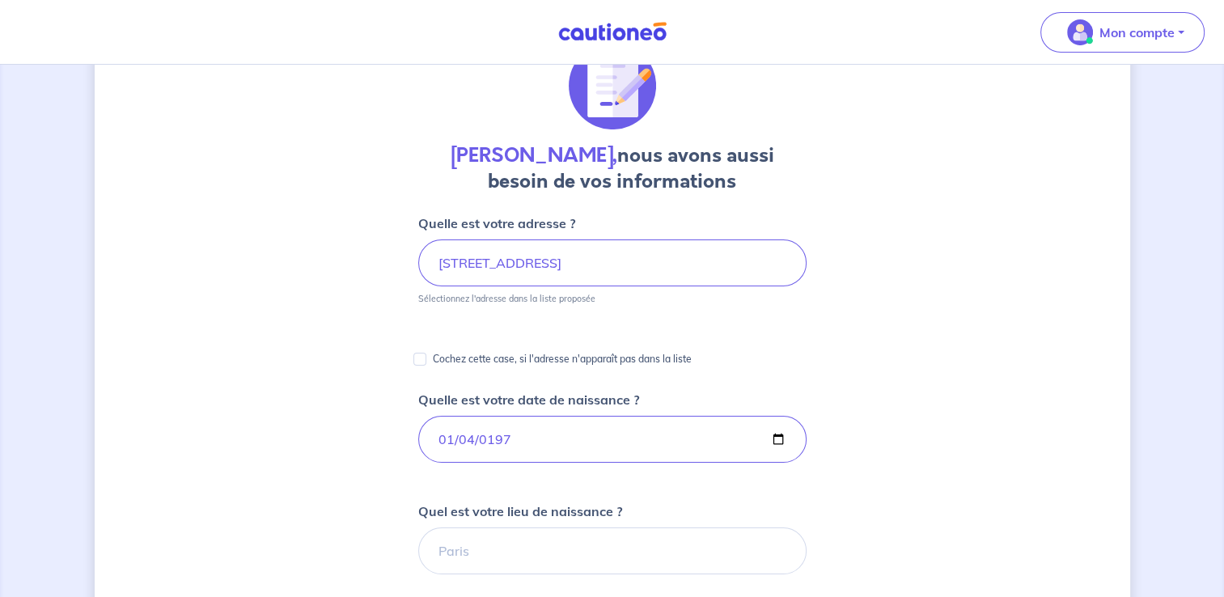
scroll to position [162, 0]
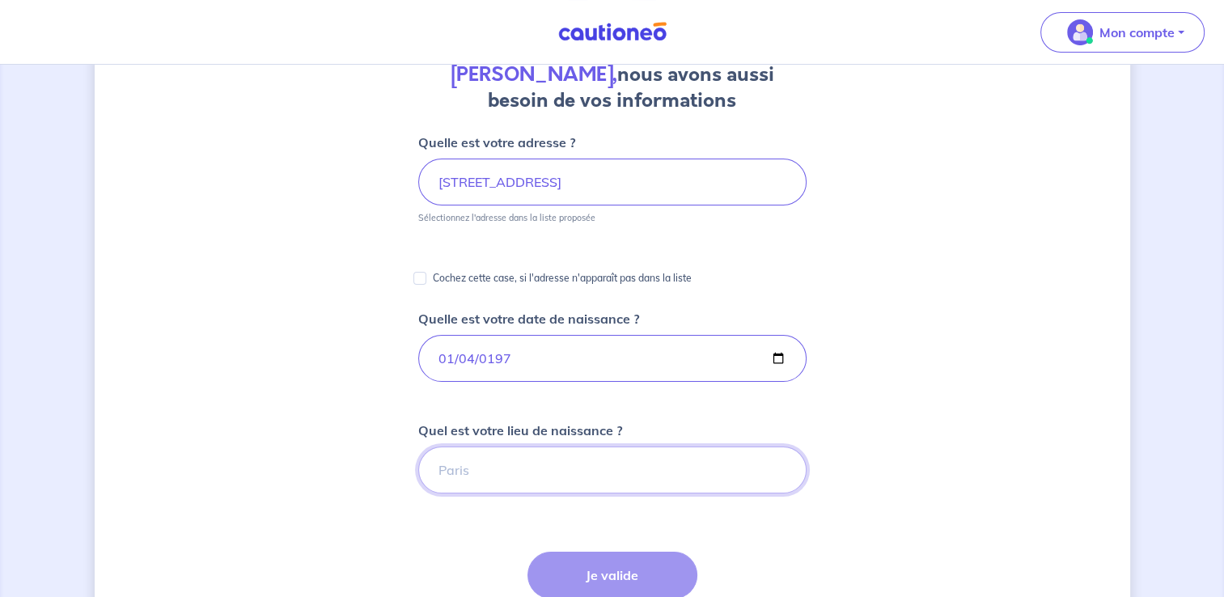
click at [607, 480] on input "Quel est votre lieu de naissance ?" at bounding box center [612, 469] width 388 height 47
type input "PAIMPOL"
click at [611, 572] on button "Je valide" at bounding box center [612, 575] width 170 height 47
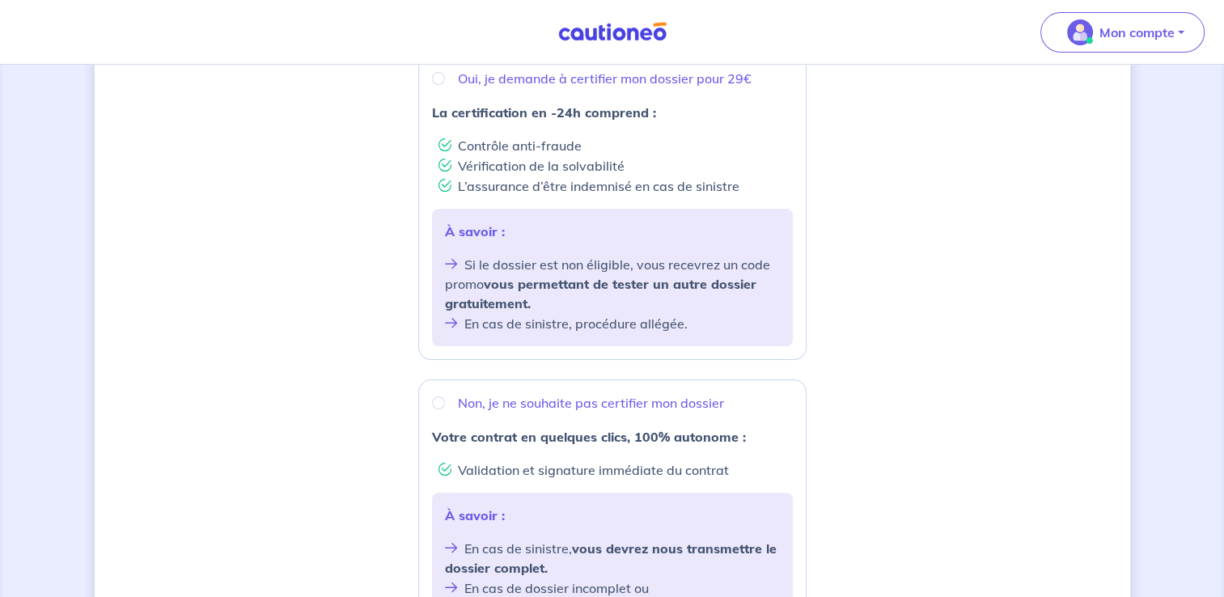
scroll to position [243, 0]
